Goal: Information Seeking & Learning: Check status

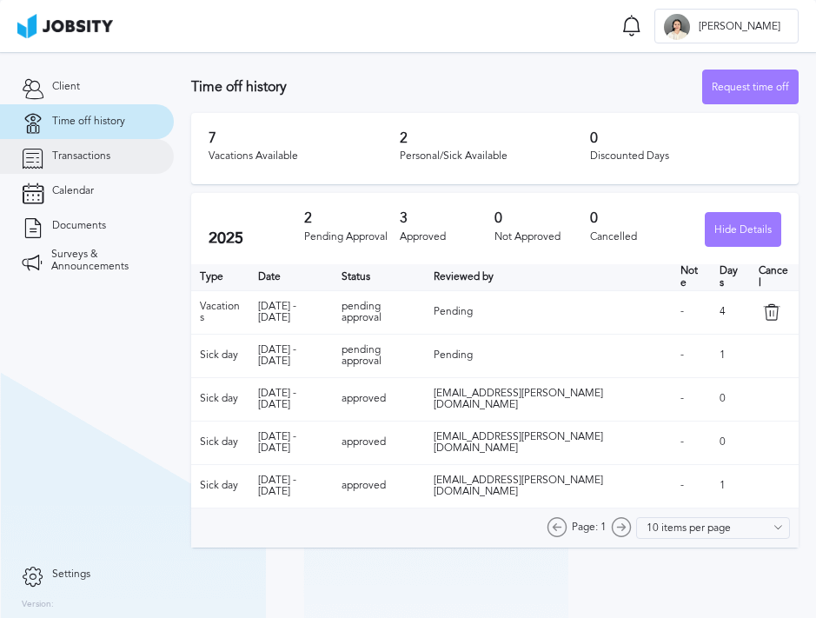
click at [112, 163] on link "Transactions" at bounding box center [87, 156] width 174 height 35
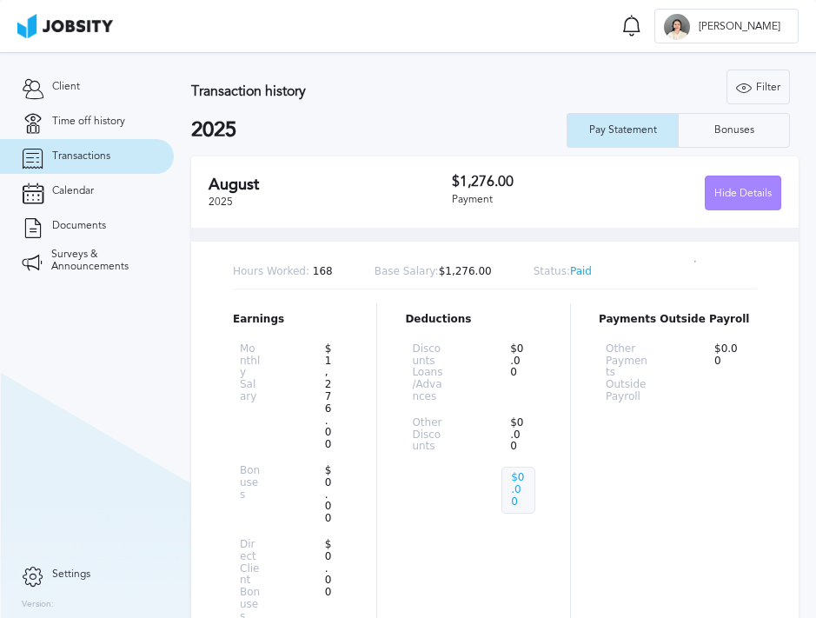
click at [745, 198] on div "Hide Details" at bounding box center [743, 193] width 75 height 35
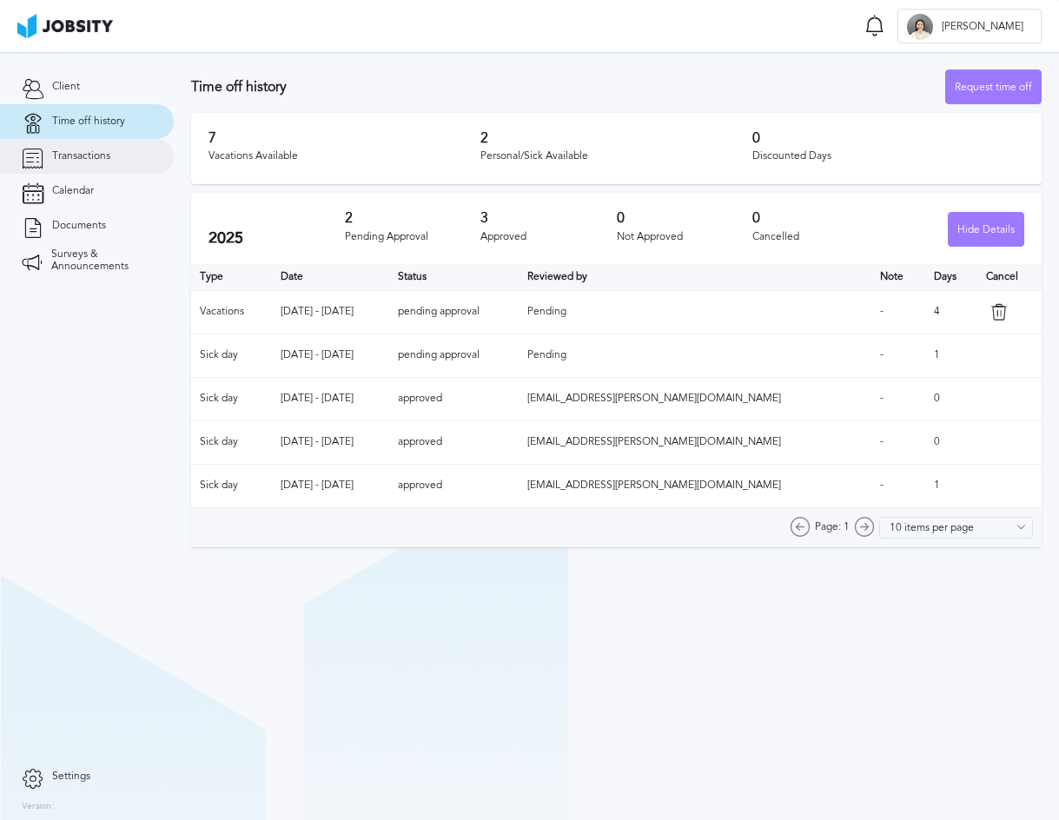
click at [92, 150] on span "Transactions" at bounding box center [81, 156] width 58 height 12
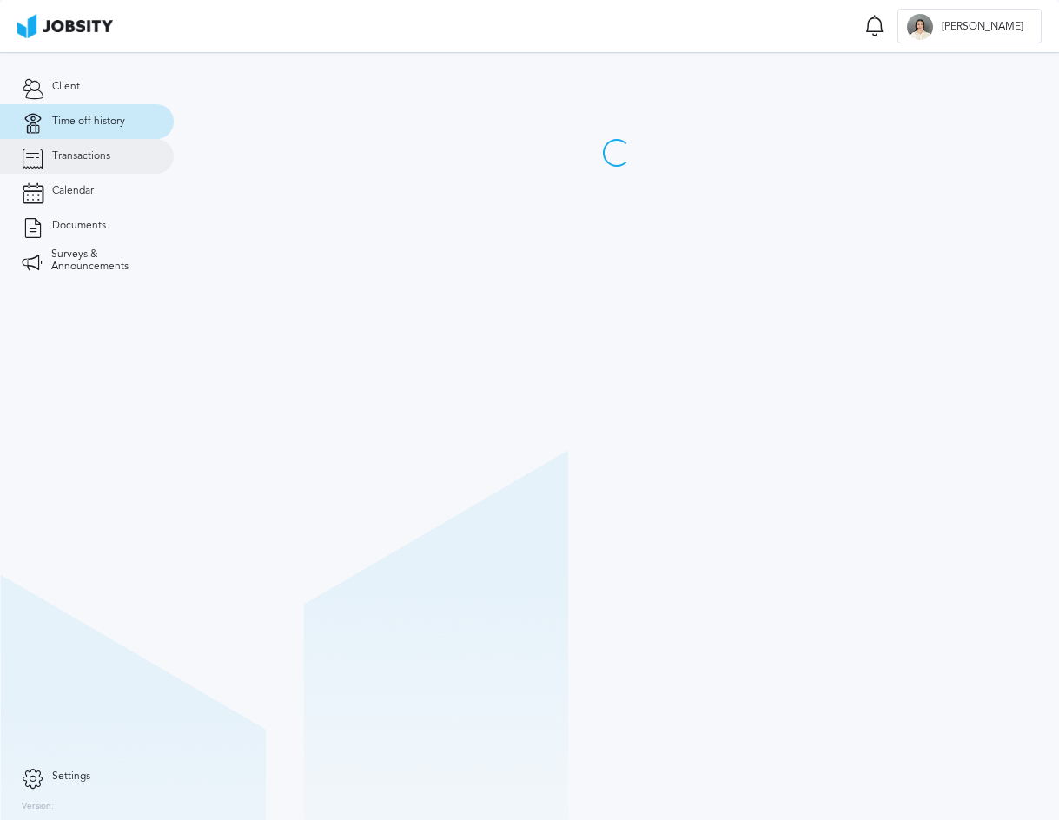
click at [64, 140] on link "Transactions" at bounding box center [87, 156] width 174 height 35
